Goal: Task Accomplishment & Management: Manage account settings

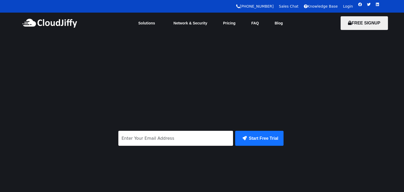
click at [346, 4] on div "Login" at bounding box center [348, 7] width 10 height 6
click at [347, 6] on link "Login" at bounding box center [348, 6] width 10 height 4
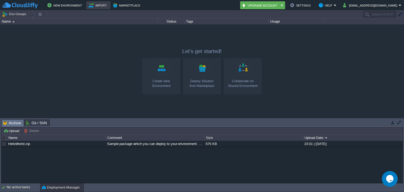
click at [99, 8] on td "Import" at bounding box center [98, 5] width 24 height 8
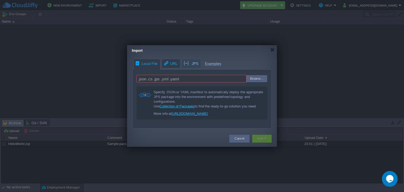
click at [170, 66] on span "URL" at bounding box center [170, 63] width 14 height 9
click at [189, 63] on div "Local File URL JPS Examples .json .cs .jps .yml .yaml Browse... Specify JSON or…" at bounding box center [202, 94] width 150 height 70
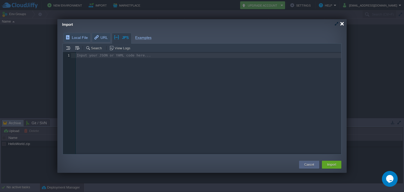
click at [342, 24] on div at bounding box center [342, 24] width 4 height 4
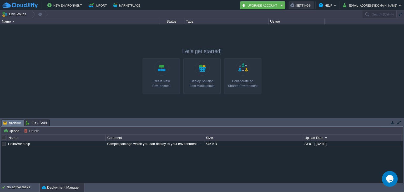
click at [308, 8] on button "Settings" at bounding box center [301, 5] width 22 height 6
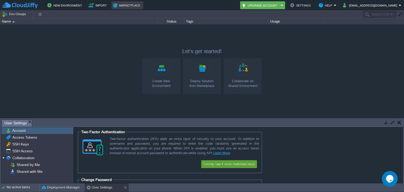
click at [121, 7] on button "Marketplace" at bounding box center [127, 5] width 29 height 6
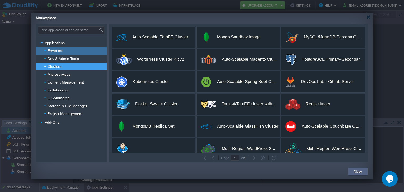
click at [83, 51] on div "Favorites" at bounding box center [71, 51] width 71 height 8
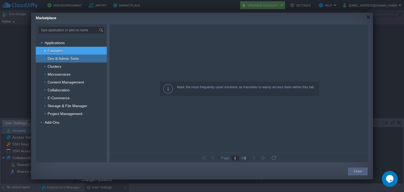
click at [83, 56] on div "Dev & Admin Tools" at bounding box center [71, 59] width 71 height 8
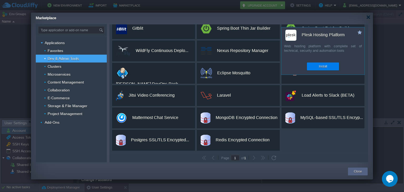
scroll to position [76, 0]
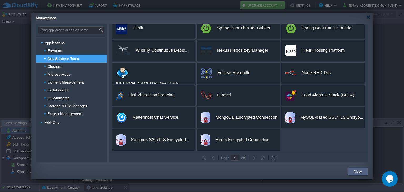
click at [265, 157] on button "button" at bounding box center [263, 158] width 5 height 5
click at [253, 158] on button "button" at bounding box center [254, 158] width 5 height 5
click at [245, 158] on span "1" at bounding box center [245, 158] width 2 height 4
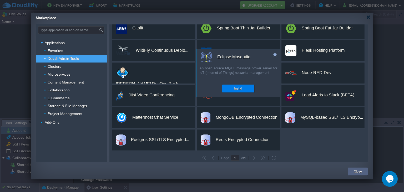
scroll to position [0, 0]
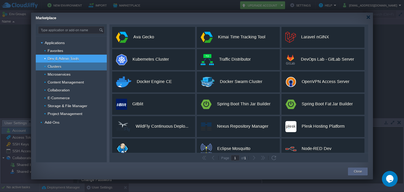
click at [57, 66] on span "Clusters" at bounding box center [54, 66] width 15 height 5
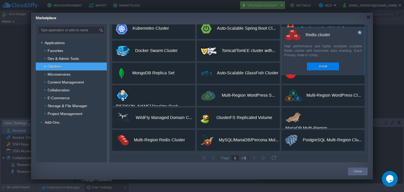
scroll to position [54, 0]
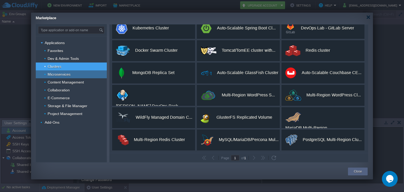
click at [73, 73] on div "Microservices" at bounding box center [71, 75] width 71 height 8
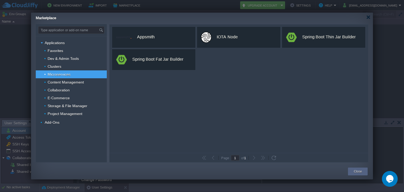
scroll to position [0, 0]
click at [76, 83] on span "Content Management" at bounding box center [66, 82] width 38 height 5
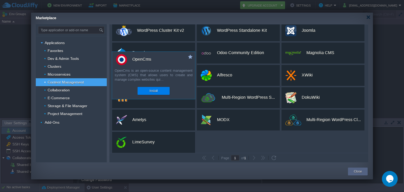
scroll to position [9, 0]
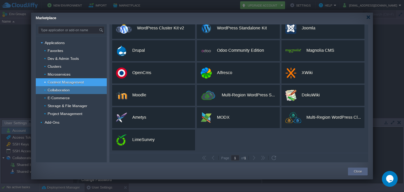
click at [67, 91] on span "Collaboration" at bounding box center [58, 90] width 23 height 5
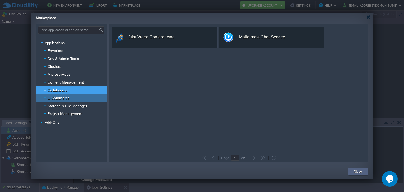
click at [67, 101] on span "E-Commerce" at bounding box center [58, 98] width 23 height 5
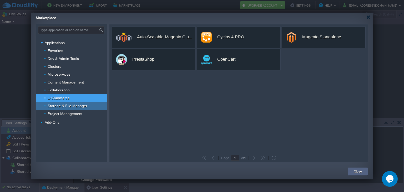
click at [74, 104] on span "Storage & File Manager" at bounding box center [67, 106] width 41 height 5
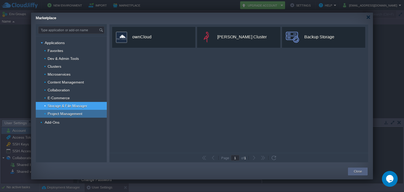
click at [77, 113] on span "Project Management" at bounding box center [65, 114] width 36 height 5
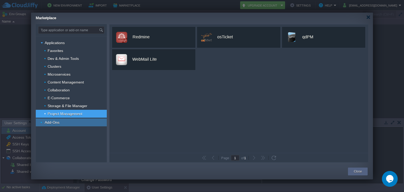
click at [65, 122] on div "Add-Ons" at bounding box center [71, 123] width 71 height 8
type input "Type application or add-on name"
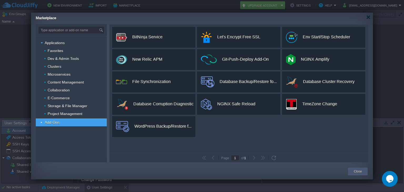
click at [362, 171] on div "Close" at bounding box center [358, 172] width 12 height 8
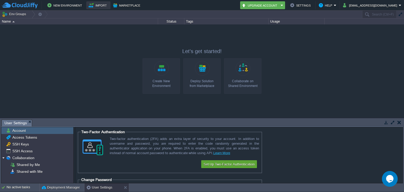
click at [97, 3] on button "Import" at bounding box center [99, 5] width 20 height 6
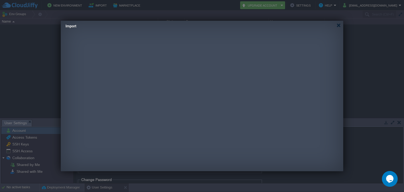
click at [103, 37] on div "Import Local File URL JPS Examples Search View Logs Input your JSON or YAML cod…" at bounding box center [202, 96] width 283 height 151
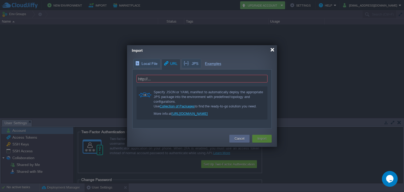
click at [273, 50] on div at bounding box center [273, 50] width 4 height 4
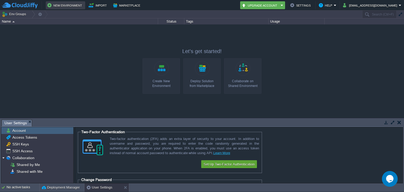
click at [66, 6] on button "New Environment" at bounding box center [65, 5] width 36 height 6
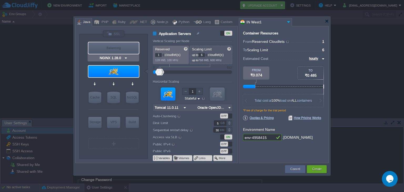
click at [111, 44] on div "Balancing" at bounding box center [113, 48] width 51 height 12
type input "Load Balancer"
type input "4"
type input "NGINX 1.28.0"
type input "1.28.0-almalin..."
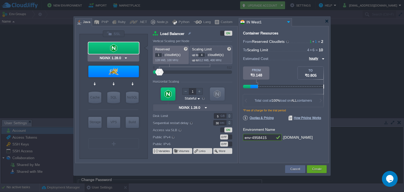
click at [111, 44] on div at bounding box center [113, 48] width 51 height 12
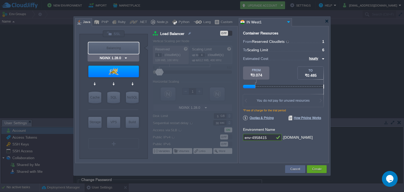
click at [111, 44] on div "Balancing" at bounding box center [113, 48] width 51 height 12
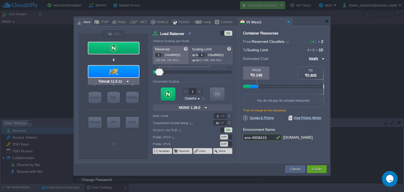
type input "MariaDB 12.0.2"
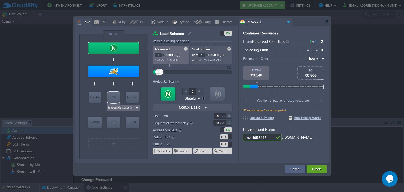
click at [114, 98] on div "SQL" at bounding box center [113, 98] width 13 height 12
type input "SQL Databases"
type input "4"
type input "6"
type input "MariaDB 12.0.2"
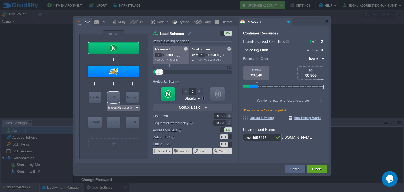
type input "12.0.2-almalin..."
type input "Stateless"
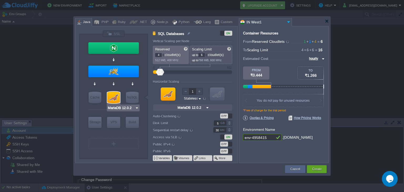
type input "Memcached 1.6.39"
click at [98, 99] on div "Cache" at bounding box center [95, 98] width 13 height 12
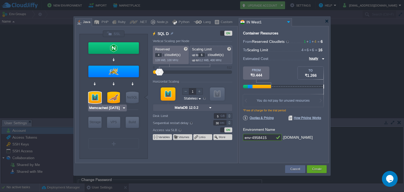
type input "Cache"
type input "1"
type input "4"
type input "Memcached 1.6.39"
type input "1.6.39-almalin..."
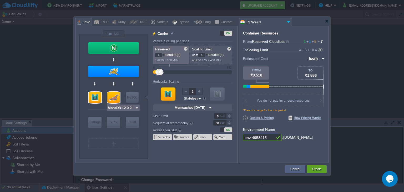
type input "Couchbase CE 7.1.1"
click at [130, 95] on div "NoSQL" at bounding box center [132, 98] width 13 height 12
type input "NoSQL Databases"
type input "12"
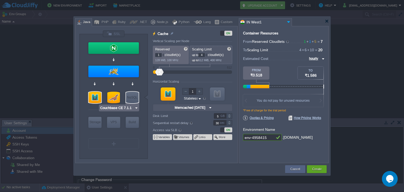
type input "Couchbase CE 7.1.1"
type input "7.1.1"
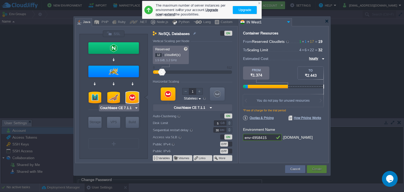
type input "MariaDB 12.0.2"
click at [114, 99] on div at bounding box center [113, 98] width 13 height 12
type input "SQL Databases"
type input "4"
type input "6"
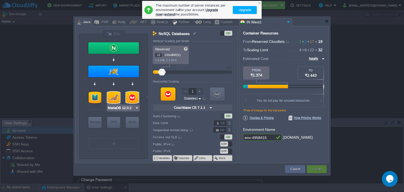
type input "MariaDB 12.0.2"
type input "12.0.2-almalin..."
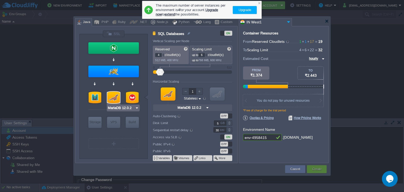
type input "Memcached 1.6.39"
click at [94, 99] on div at bounding box center [95, 98] width 13 height 12
type input "Cache"
type input "1"
type input "4"
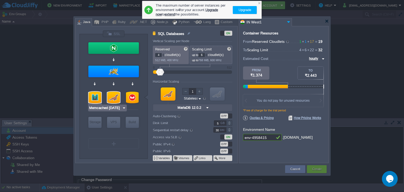
type input "Memcached 1.6.39"
type input "1.6.39-almalin..."
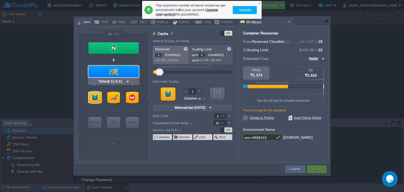
type input "Extra Storage 2.0-10.5"
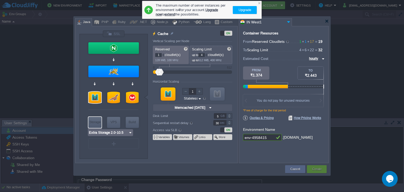
click at [94, 125] on div "Storage" at bounding box center [94, 122] width 13 height 11
type input "Storage Containers"
type input "6"
type input "Extra Storage 2.0-10.5"
type input "2.0-10.5-almal..."
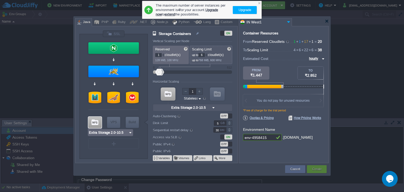
type input "AlmaLinux 9.6"
click at [114, 122] on div "VPS" at bounding box center [113, 122] width 13 height 11
type input "Elastic VPS"
type input "4"
type input "AlmaLinux 9.6"
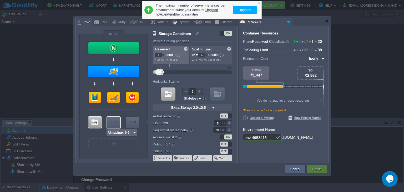
type input "9.6"
type input "Stateful"
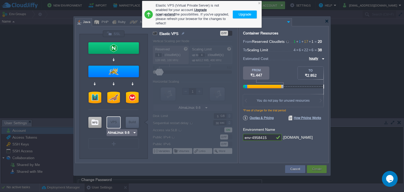
type input "Couchbase CE 7.1.1"
click at [259, 5] on div "Elastic VPS (Virtual Private Server) is not enabled for your account. Upgrade n…" at bounding box center [202, 15] width 117 height 26
click at [262, 3] on div "Elastic VPS (Virtual Private Server) is not enabled for your account. Upgrade n…" at bounding box center [202, 14] width 120 height 27
click at [259, 3] on div at bounding box center [259, 2] width 3 height 3
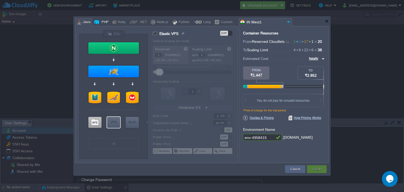
click at [102, 24] on div "PHP" at bounding box center [104, 22] width 9 height 8
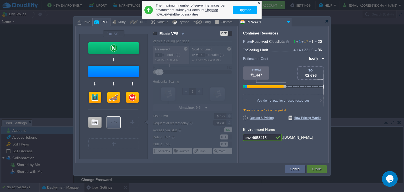
click at [259, 2] on div at bounding box center [259, 2] width 3 height 3
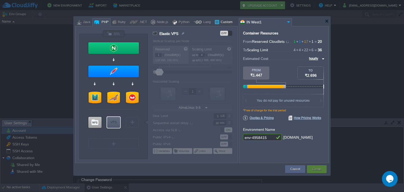
click at [221, 21] on div "Custom" at bounding box center [225, 22] width 13 height 8
type input "Elastic VPS"
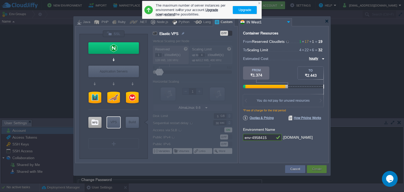
click at [247, 9] on button "Upgrade" at bounding box center [245, 10] width 16 height 6
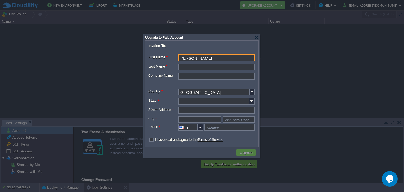
type input "Rutuja"
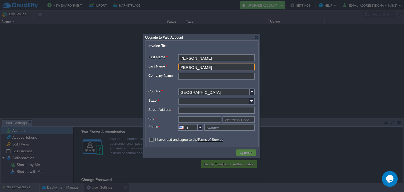
type input "Jagdale"
type input "F"
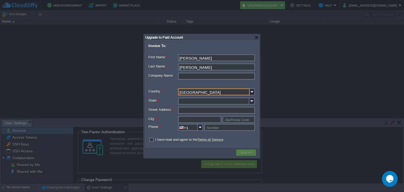
click at [247, 91] on input "United States" at bounding box center [214, 92] width 72 height 7
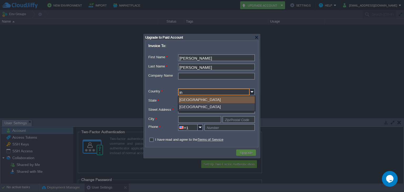
type input "India"
type input "+91"
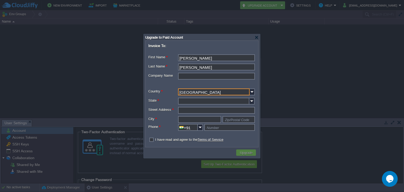
type input "India"
click at [218, 102] on input "State *" at bounding box center [213, 101] width 71 height 7
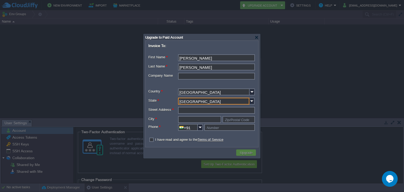
type input "Maharashtra"
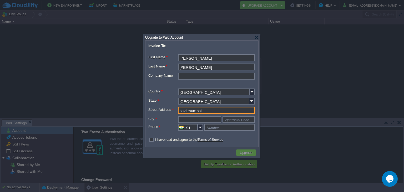
type input "navi mumbai"
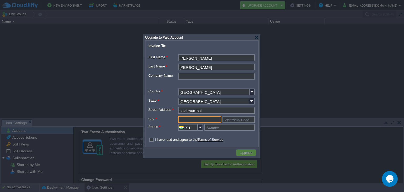
type input "m"
click at [256, 39] on div at bounding box center [257, 38] width 4 height 4
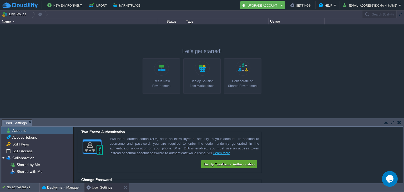
click at [158, 82] on div "Create New Environment" at bounding box center [161, 83] width 34 height 9
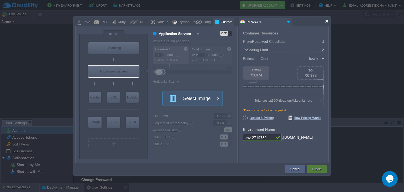
click at [326, 22] on div at bounding box center [327, 21] width 4 height 4
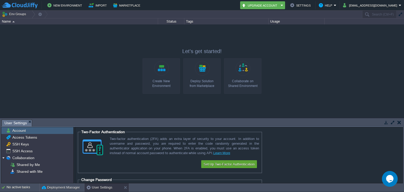
click at [197, 78] on link "Deploy Solution from Marketplace" at bounding box center [201, 76] width 37 height 36
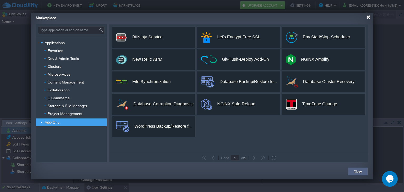
click at [370, 18] on div at bounding box center [369, 17] width 4 height 4
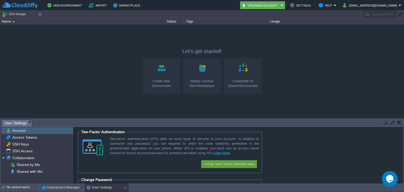
click at [244, 77] on link "Collaborate on Shared Environment" at bounding box center [242, 76] width 37 height 36
click at [242, 76] on link "Collaborate on Shared Environment" at bounding box center [242, 76] width 37 height 36
click at [244, 71] on link "Collaborate on Shared Environment" at bounding box center [242, 76] width 37 height 36
click at [244, 94] on div "Let's get started! Create New Environment Deploy Solution from Marketplace Coll…" at bounding box center [202, 72] width 119 height 48
click at [244, 82] on div "Collaborate on Shared Environment" at bounding box center [243, 83] width 34 height 9
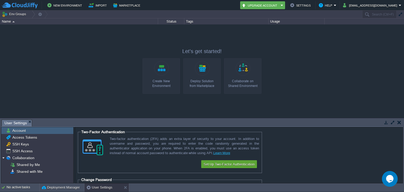
click at [244, 82] on div "Collaborate on Shared Environment" at bounding box center [243, 83] width 34 height 9
click at [152, 87] on div "Create New Environment" at bounding box center [161, 83] width 34 height 9
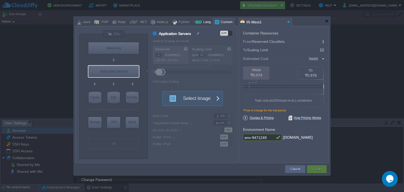
click at [202, 22] on div "Lang" at bounding box center [206, 22] width 9 height 8
type input "Application Servers"
type input "6"
type input "Golang 1.25.1"
type input "1.25.1"
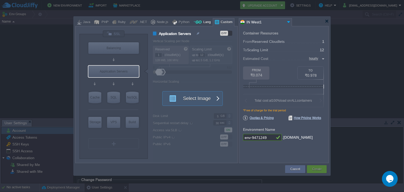
type input "Stateful"
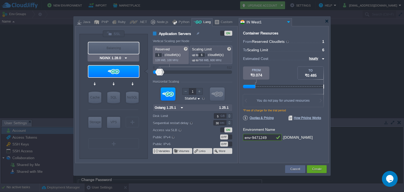
click at [117, 49] on div "Balancing" at bounding box center [113, 48] width 51 height 12
type input "Load Balancer"
type input "4"
type input "NGINX 1.28.0"
type input "1.28.0-almalinux-9"
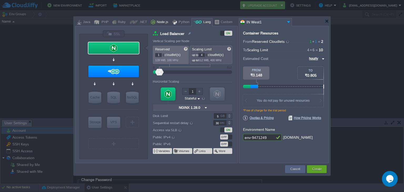
click at [159, 22] on div "Node.js" at bounding box center [161, 22] width 13 height 8
type input "Load Balancer"
type input "Couchbase CE 7.1.1"
click at [136, 99] on div "NoSQL" at bounding box center [132, 98] width 13 height 12
type input "NoSQL Databases"
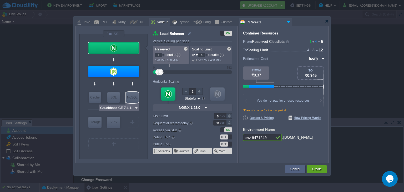
type input "12"
type input "Couchbase CE 7.1.1"
type input "7.1.1"
type input "Stateless"
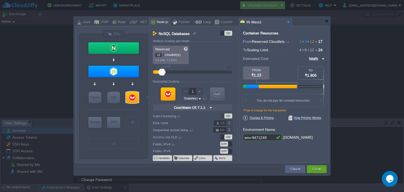
click at [323, 58] on img at bounding box center [323, 59] width 4 height 6
click at [319, 63] on div "monthly" at bounding box center [316, 65] width 18 height 6
type input "monthly"
click at [322, 60] on img at bounding box center [323, 59] width 4 height 6
click at [310, 64] on div "monthly" at bounding box center [315, 65] width 20 height 6
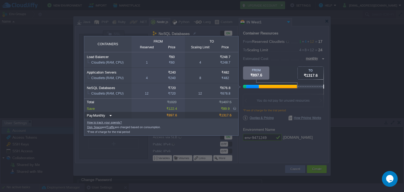
click at [303, 82] on div at bounding box center [284, 78] width 82 height 22
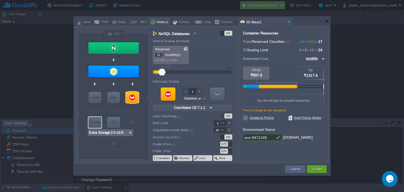
type input "AlmaLinux 9.6"
click at [134, 123] on div "VM" at bounding box center [132, 122] width 13 height 11
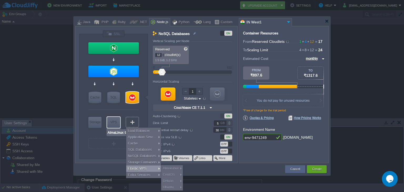
type input "Select Image"
click at [114, 124] on div "VPS" at bounding box center [113, 122] width 13 height 11
type input "Elastic VPS"
type input "1"
type input "4"
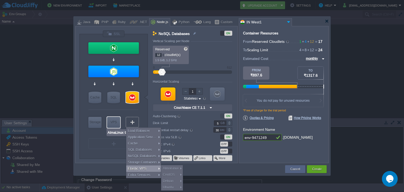
type input "AlmaLinux 9.6"
type input "9.6"
type input "Stateful"
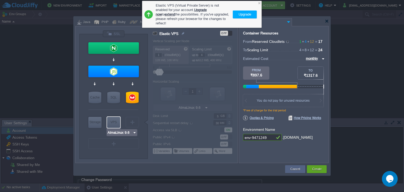
type input "Couchbase CE 7.1.1"
click at [260, 3] on div at bounding box center [259, 2] width 3 height 3
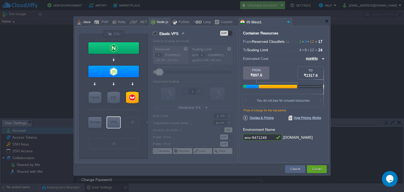
click at [81, 22] on div at bounding box center [79, 22] width 4 height 8
type input "Elastic VPS"
click at [322, 57] on img at bounding box center [323, 59] width 4 height 6
click at [313, 70] on div "daily" at bounding box center [315, 71] width 20 height 6
type input "daily"
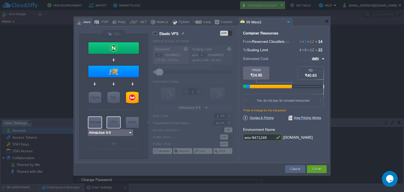
type input "Extra Storage 2.0-10.5"
click at [98, 123] on div "Storage" at bounding box center [94, 122] width 13 height 11
type input "Storage Containers"
type input "6"
type input "Extra Storage 2.0-10.5"
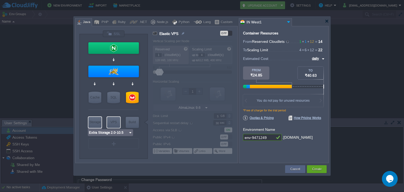
type input "2.0-10.5-almalin..."
type input "Stateless"
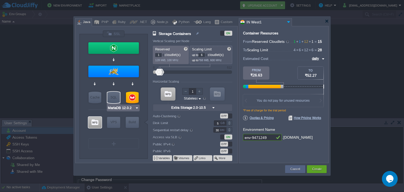
type input "Tomcat 11.0.11"
type input "12"
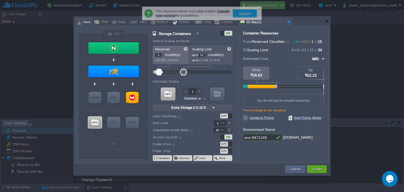
drag, startPoint x: 163, startPoint y: 70, endPoint x: 184, endPoint y: 74, distance: 21.4
click at [184, 74] on div at bounding box center [184, 72] width 8 height 7
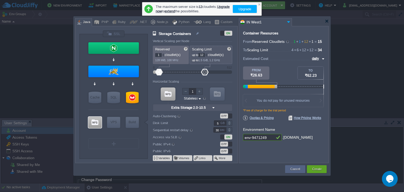
drag, startPoint x: 172, startPoint y: 69, endPoint x: 205, endPoint y: 69, distance: 32.6
click at [205, 69] on div at bounding box center [205, 72] width 8 height 7
drag, startPoint x: 158, startPoint y: 71, endPoint x: 221, endPoint y: 71, distance: 63.2
click at [221, 71] on div at bounding box center [192, 72] width 67 height 6
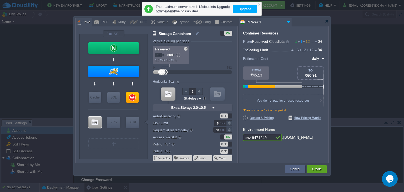
drag, startPoint x: 162, startPoint y: 71, endPoint x: 207, endPoint y: 70, distance: 45.8
click at [168, 70] on div at bounding box center [164, 72] width 8 height 7
type input "0"
drag, startPoint x: 163, startPoint y: 74, endPoint x: 156, endPoint y: 74, distance: 6.3
click at [159, 74] on div at bounding box center [192, 72] width 67 height 6
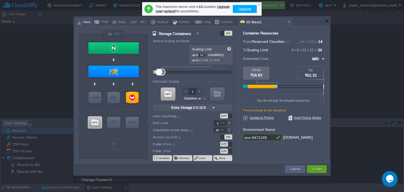
drag, startPoint x: 156, startPoint y: 74, endPoint x: 144, endPoint y: 71, distance: 12.7
click at [141, 74] on div "VM Balancing VM Application Servers VM Cache VM SQL VM NoSQL VM Storage VM VPS …" at bounding box center [158, 96] width 158 height 133
type input "1"
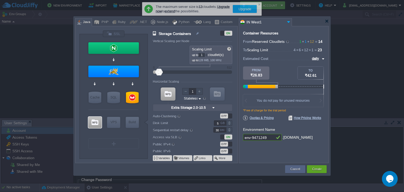
drag, startPoint x: 163, startPoint y: 72, endPoint x: 155, endPoint y: 73, distance: 8.4
click at [159, 73] on div at bounding box center [192, 72] width 67 height 6
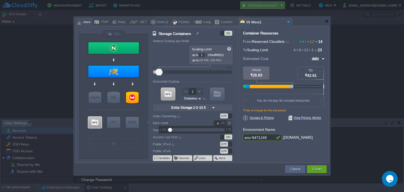
click at [229, 124] on div at bounding box center [229, 124] width 6 height 3
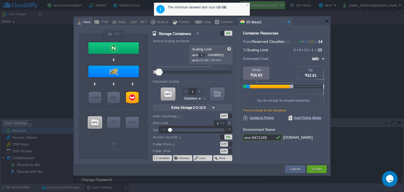
click at [229, 124] on div at bounding box center [229, 124] width 6 height 3
click at [229, 122] on div at bounding box center [229, 122] width 6 height 3
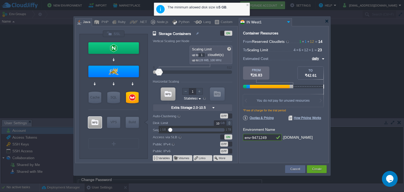
click at [229, 122] on div at bounding box center [229, 122] width 6 height 3
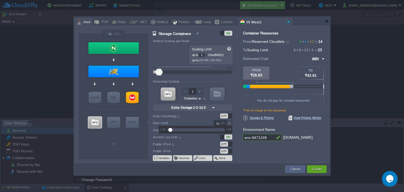
click at [229, 122] on div at bounding box center [229, 122] width 6 height 3
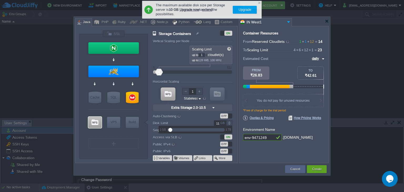
click at [229, 122] on div at bounding box center [229, 122] width 6 height 3
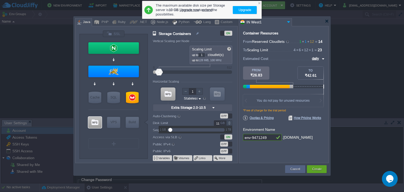
click at [229, 122] on div at bounding box center [229, 122] width 6 height 3
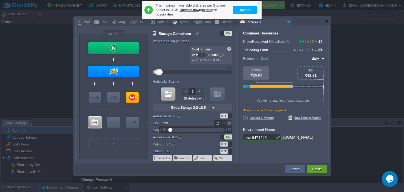
click at [221, 123] on div "GB" at bounding box center [223, 123] width 5 height 5
type input "1"
click at [185, 130] on div at bounding box center [195, 130] width 57 height 6
drag, startPoint x: 172, startPoint y: 130, endPoint x: 185, endPoint y: 129, distance: 13.4
click at [178, 129] on div at bounding box center [176, 130] width 4 height 4
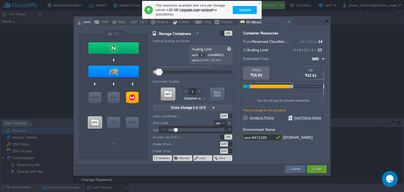
type input "10"
click at [227, 144] on div "OFF" at bounding box center [224, 144] width 8 height 5
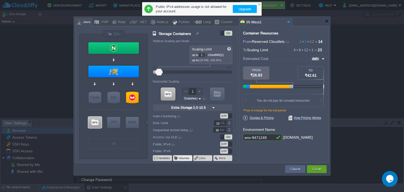
click at [182, 157] on button "Volumes" at bounding box center [184, 158] width 11 height 4
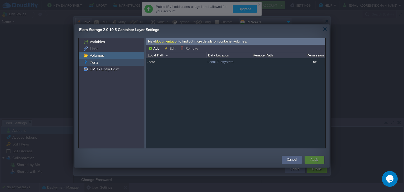
click at [117, 61] on div "Ports" at bounding box center [111, 62] width 65 height 7
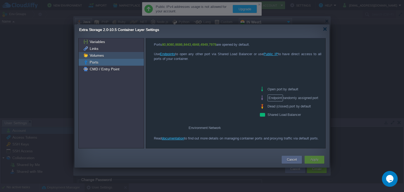
click at [118, 55] on div "Volumes" at bounding box center [111, 55] width 65 height 7
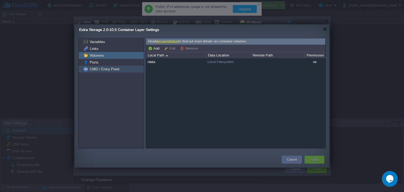
click at [121, 69] on div "CMD / Entry Point" at bounding box center [111, 69] width 65 height 7
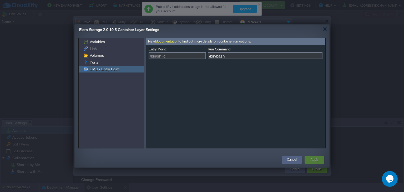
click at [328, 31] on div "Extra Storage 2.0-10.5 Container Layer Settings" at bounding box center [204, 29] width 251 height 11
click at [327, 30] on div at bounding box center [325, 29] width 4 height 4
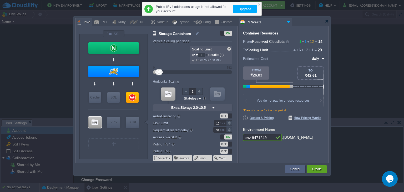
click at [322, 56] on img at bounding box center [323, 59] width 4 height 6
click at [317, 63] on div "monthly" at bounding box center [316, 65] width 18 height 6
type input "monthly"
click at [259, 2] on div "Public IPv4 addresses usage is not allowed for your account. Upgrade" at bounding box center [202, 9] width 120 height 14
click at [259, 4] on div at bounding box center [259, 4] width 3 height 3
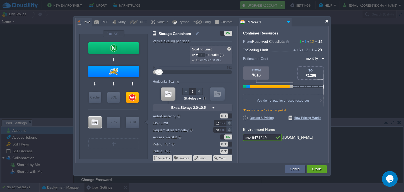
click at [329, 23] on div at bounding box center [327, 21] width 4 height 4
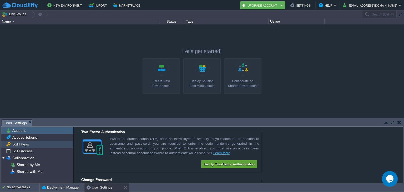
click at [24, 146] on span "SSH Keys" at bounding box center [20, 144] width 18 height 5
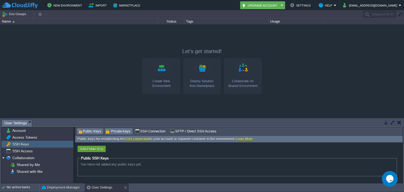
click at [122, 129] on span "Private Keys" at bounding box center [118, 132] width 25 height 6
click at [148, 131] on span "SSH Connection" at bounding box center [150, 132] width 31 height 6
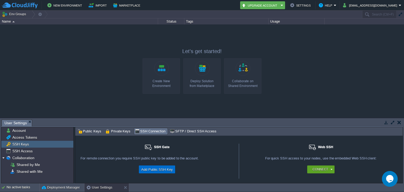
click at [165, 170] on button "Add Public SSH Key" at bounding box center [157, 170] width 35 height 6
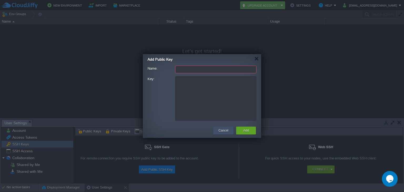
click at [229, 132] on div "Cancel" at bounding box center [223, 131] width 12 height 8
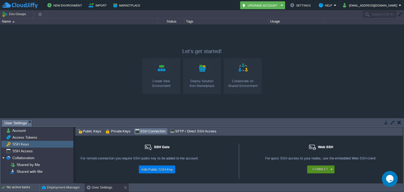
click at [326, 168] on button "Connect" at bounding box center [321, 169] width 16 height 5
click at [322, 170] on button "Connect" at bounding box center [321, 169] width 16 height 5
click at [177, 134] on span "SFTP / Direct SSH Access" at bounding box center [193, 132] width 47 height 6
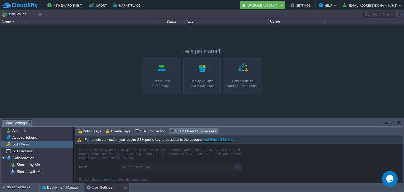
click at [215, 141] on link "Add Public SSH Key" at bounding box center [219, 140] width 32 height 4
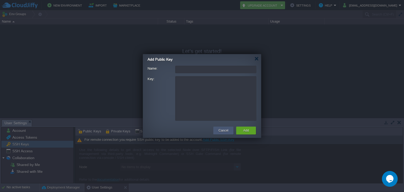
click at [222, 131] on button "Cancel" at bounding box center [224, 130] width 10 height 5
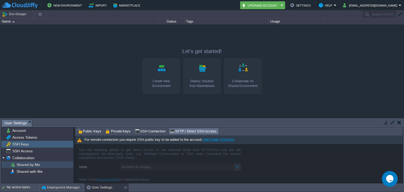
click at [30, 167] on span "Shared by Me" at bounding box center [28, 165] width 25 height 5
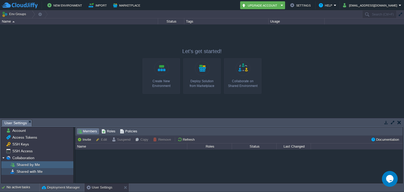
click at [31, 171] on span "Shared with Me" at bounding box center [30, 171] width 28 height 5
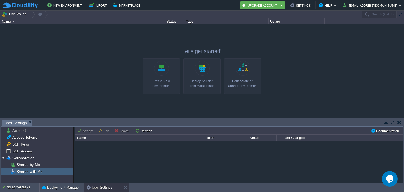
click at [401, 123] on button "button" at bounding box center [400, 122] width 4 height 5
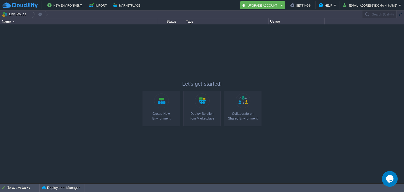
click at [178, 23] on div "Status" at bounding box center [171, 21] width 26 height 6
click at [312, 7] on button "Settings" at bounding box center [301, 5] width 22 height 6
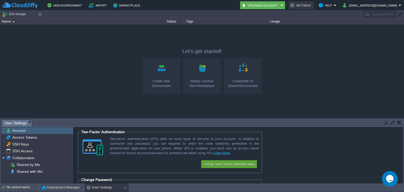
click at [312, 7] on button "Settings" at bounding box center [301, 5] width 22 height 6
click at [334, 6] on button "Help" at bounding box center [326, 5] width 15 height 6
click at [279, 7] on button "Upgrade Account" at bounding box center [260, 5] width 37 height 6
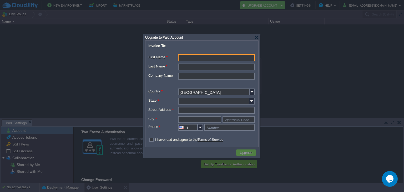
click at [286, 26] on div at bounding box center [202, 96] width 404 height 192
click at [258, 38] on div at bounding box center [257, 38] width 4 height 4
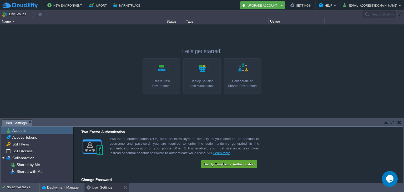
click at [284, 5] on em "Upgrade Account" at bounding box center [263, 5] width 42 height 6
click at [297, 41] on div at bounding box center [202, 71] width 404 height 94
click at [390, 8] on button "rutujajagdale5@gmail.com" at bounding box center [371, 5] width 56 height 6
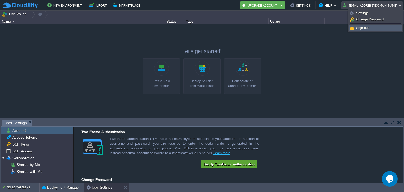
click at [387, 26] on link "Sign out" at bounding box center [375, 28] width 53 height 6
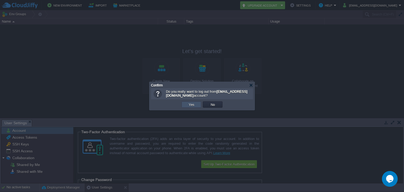
click at [195, 106] on button "Yes" at bounding box center [191, 104] width 9 height 5
